Goal: Check status

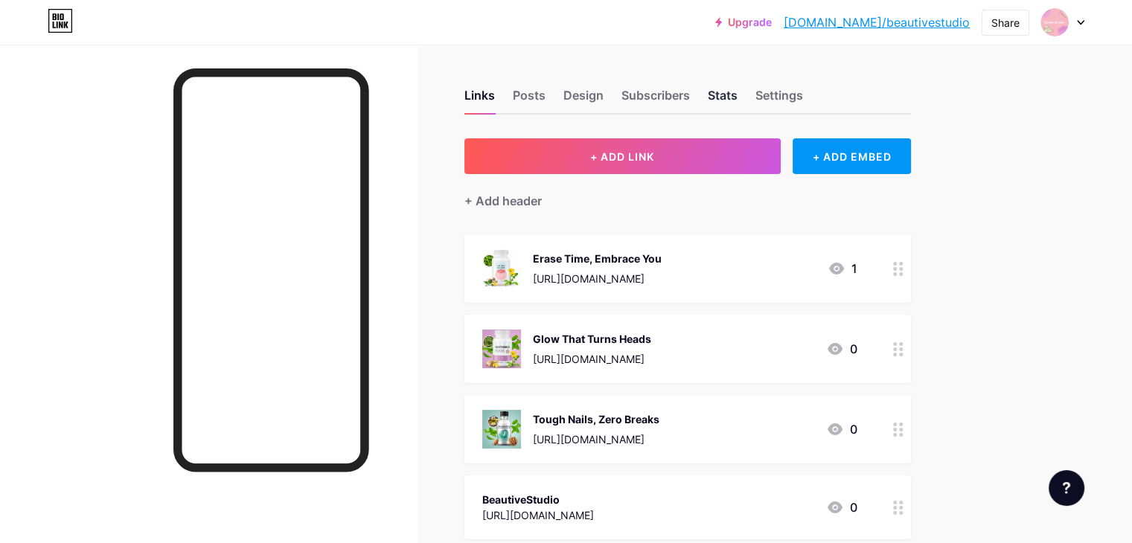
click at [738, 100] on div "Stats" at bounding box center [723, 99] width 30 height 27
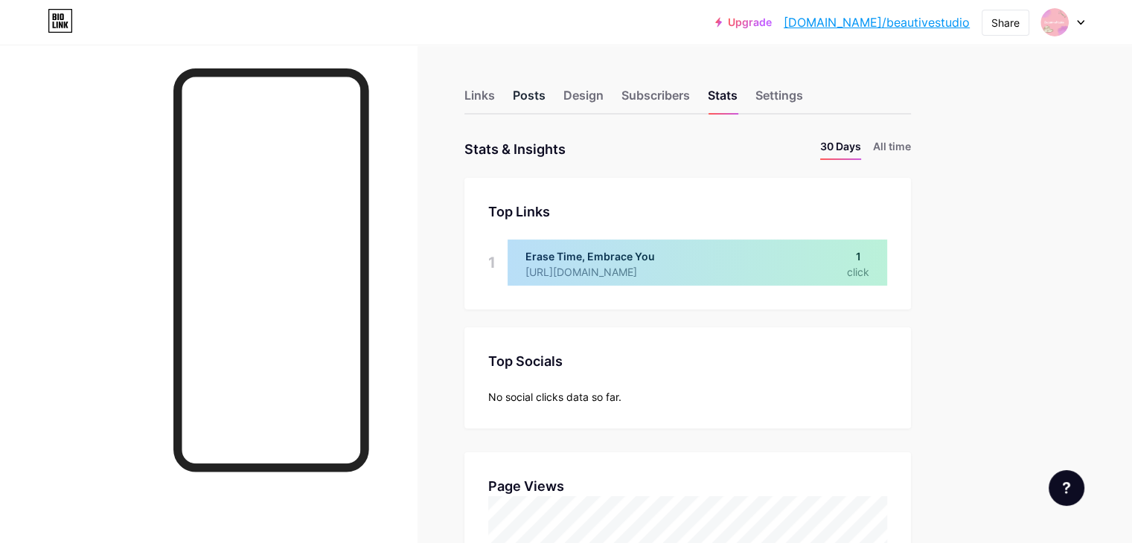
click at [546, 100] on div "Posts" at bounding box center [529, 99] width 33 height 27
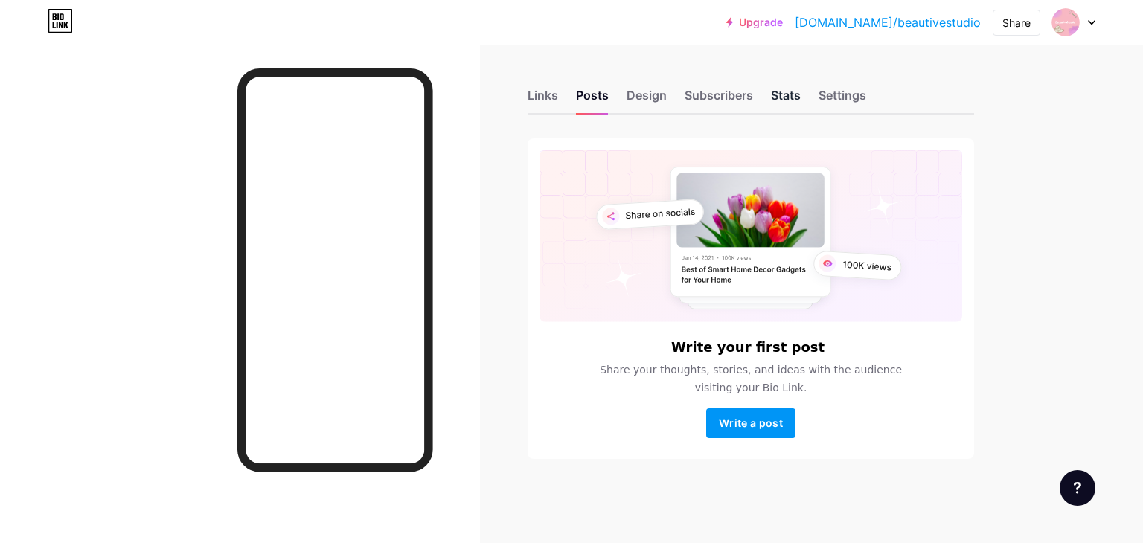
click at [800, 87] on div "Stats" at bounding box center [786, 99] width 30 height 27
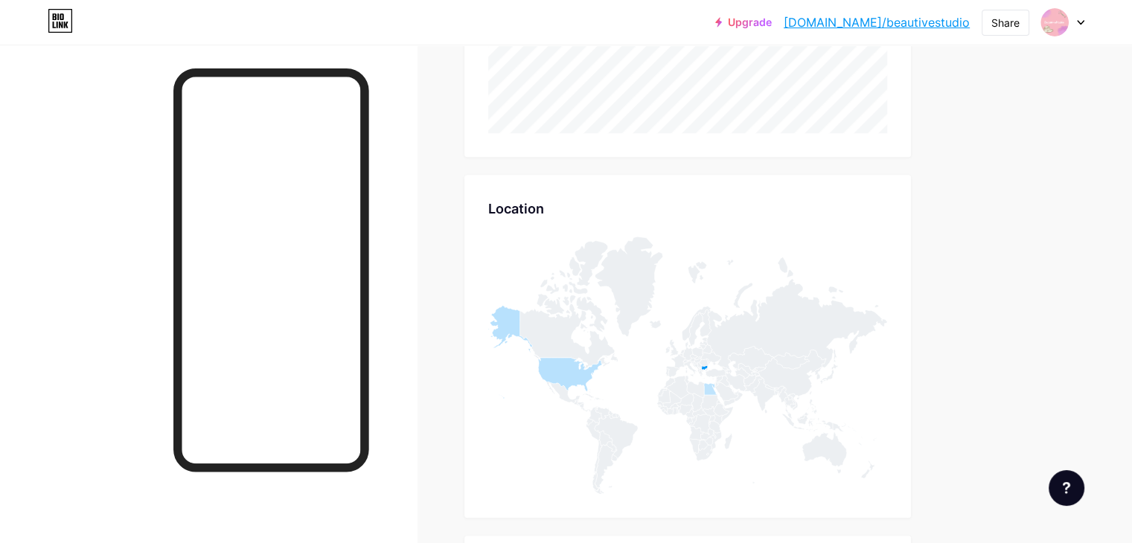
scroll to position [339, 0]
